Goal: Task Accomplishment & Management: Complete application form

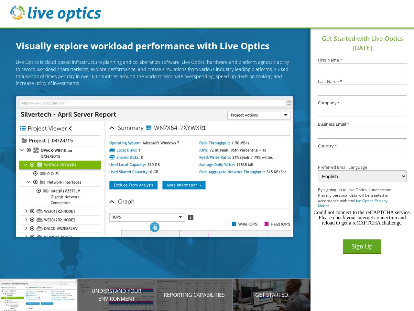
click at [160, 167] on img at bounding box center [154, 166] width 277 height 140
click at [39, 295] on p "Introducing Live Optics" at bounding box center [39, 295] width 78 height 8
click at [117, 295] on p "Understand your environment" at bounding box center [117, 295] width 78 height 16
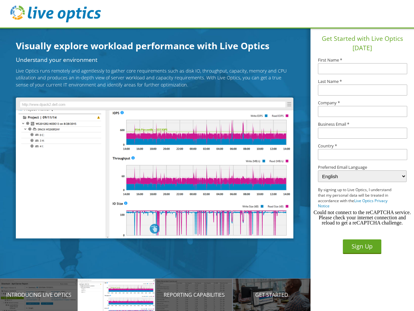
click at [194, 295] on p "Reporting Capabilities" at bounding box center [194, 295] width 78 height 8
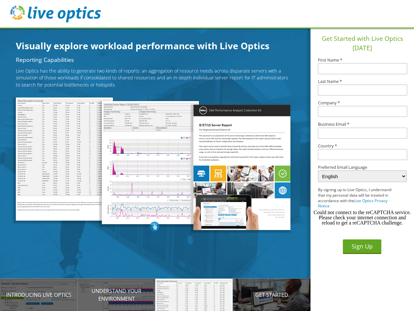
click at [272, 295] on p "Get Started" at bounding box center [272, 295] width 78 height 8
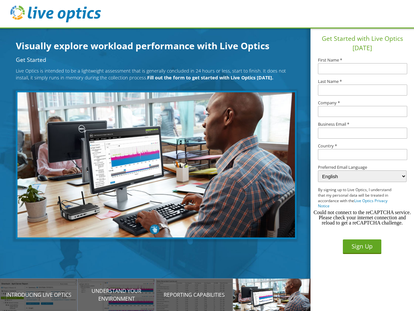
click at [363, 154] on input "text" at bounding box center [362, 154] width 89 height 11
click at [362, 246] on button "Sign Up" at bounding box center [362, 246] width 39 height 15
click at [363, 218] on div "Could not connect to the reCAPTCHA service. Please check your internet connecti…" at bounding box center [362, 218] width 98 height 16
